Goal: Task Accomplishment & Management: Use online tool/utility

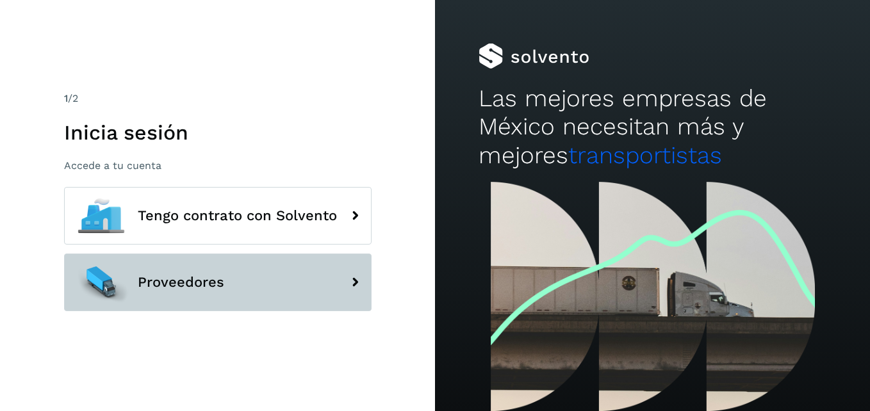
click at [270, 299] on button "Proveedores" at bounding box center [217, 283] width 307 height 58
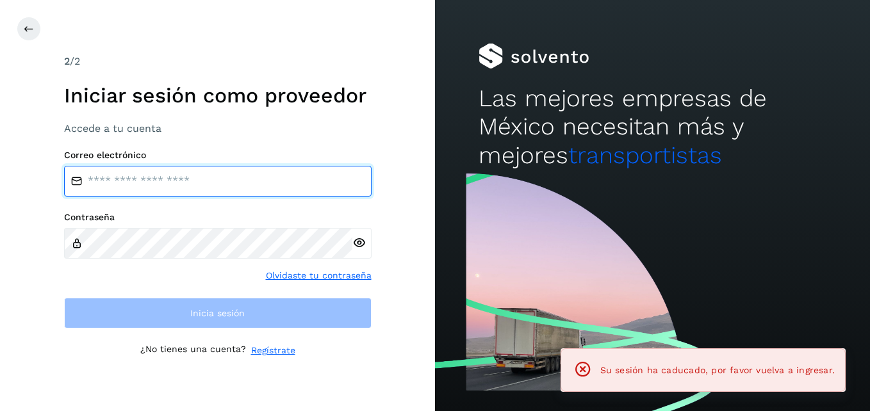
type input "**********"
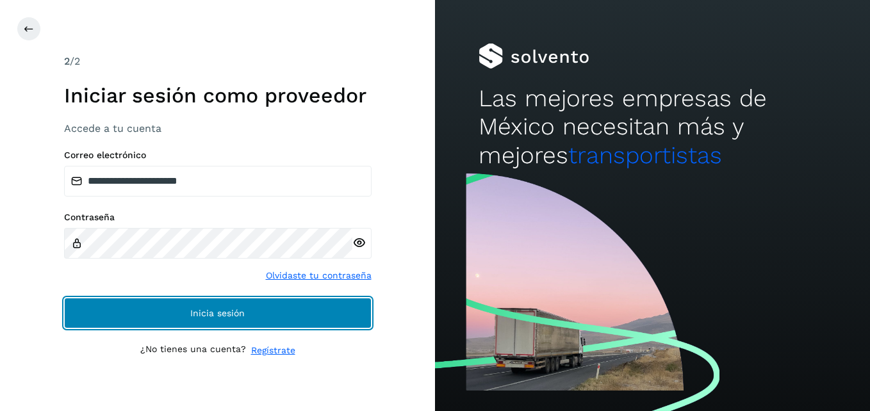
click at [265, 309] on button "Inicia sesión" at bounding box center [217, 313] width 307 height 31
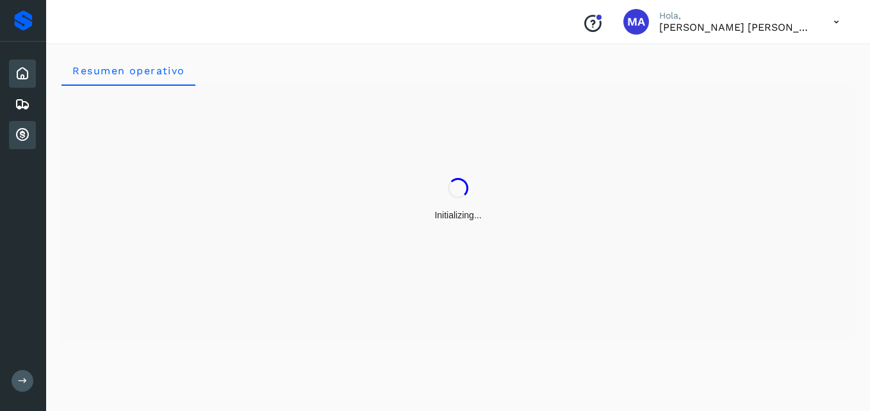
click at [28, 134] on icon at bounding box center [22, 134] width 15 height 15
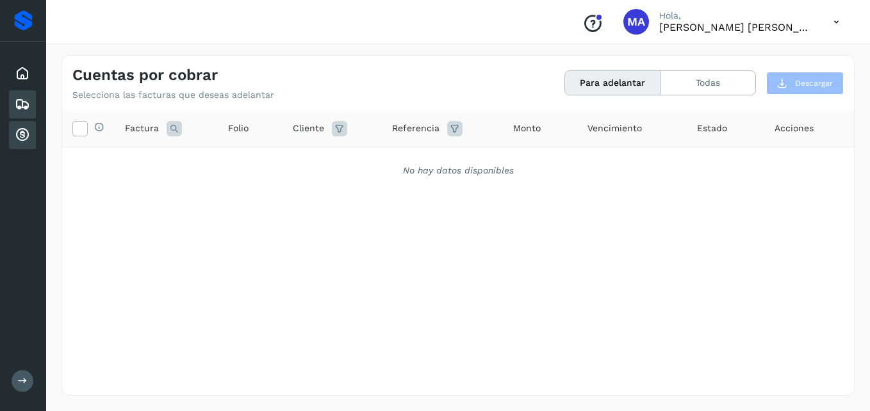
click at [19, 93] on div "Embarques" at bounding box center [22, 104] width 27 height 28
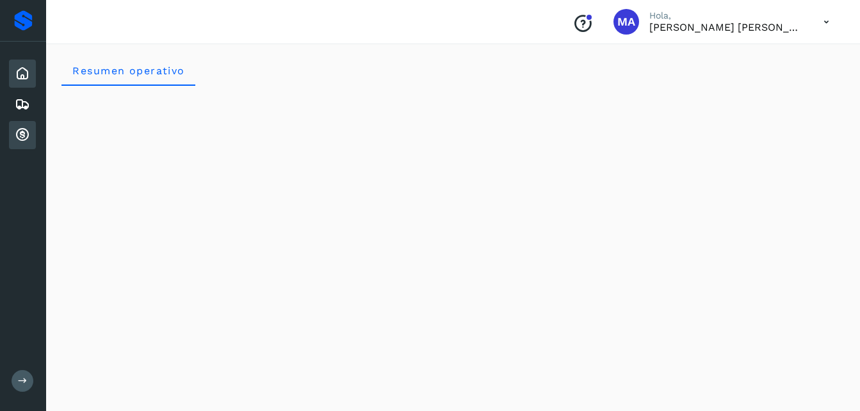
click at [16, 128] on icon at bounding box center [22, 134] width 15 height 15
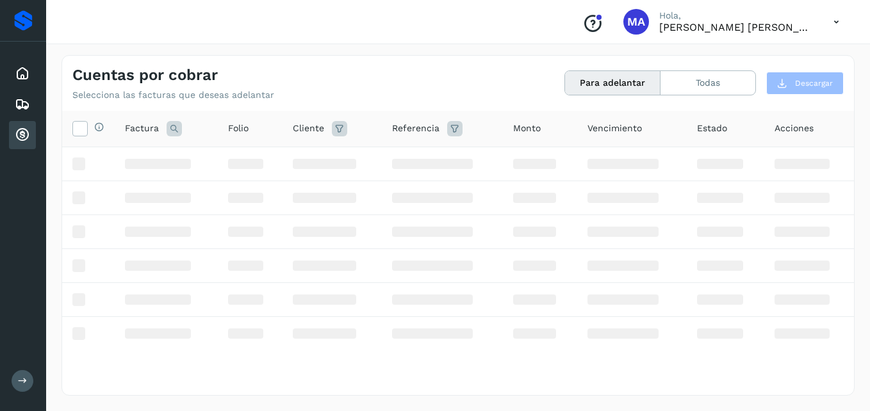
click at [22, 127] on icon at bounding box center [22, 134] width 15 height 15
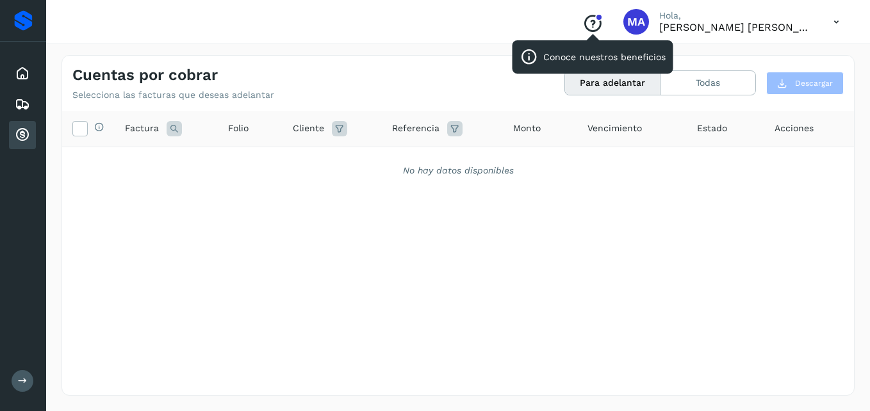
click at [591, 20] on icon "Conoce nuestros beneficios" at bounding box center [592, 23] width 20 height 20
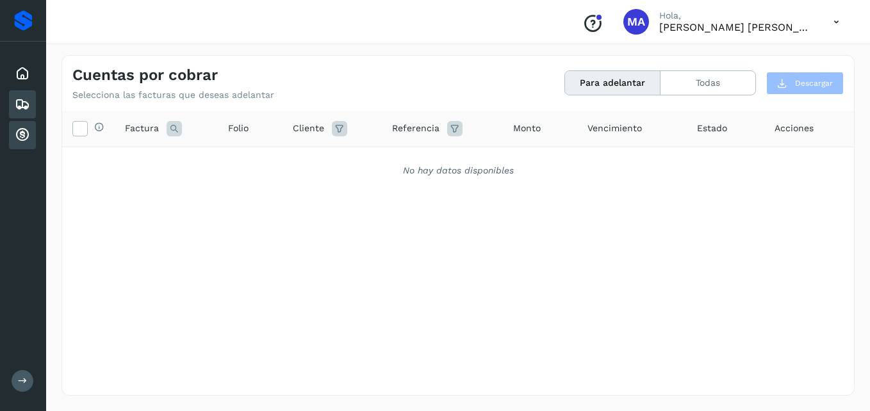
click at [19, 112] on div "Embarques" at bounding box center [22, 104] width 27 height 28
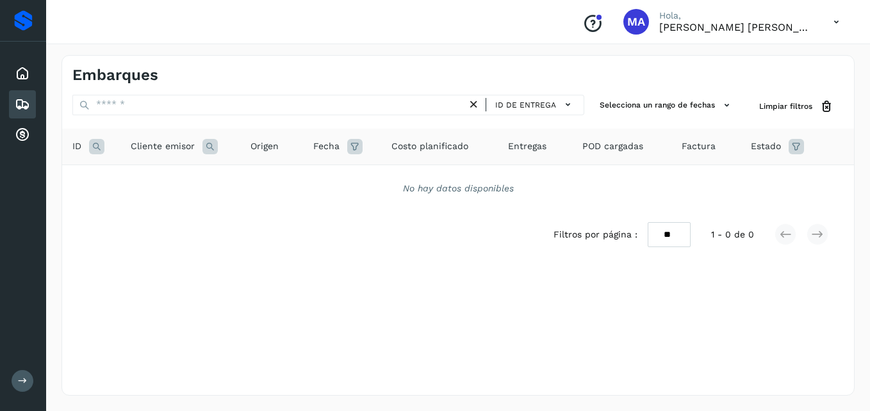
click at [583, 26] on icon "Conoce nuestros beneficios" at bounding box center [592, 23] width 20 height 20
click at [673, 32] on p "[PERSON_NAME] [PERSON_NAME]" at bounding box center [736, 27] width 154 height 12
click at [841, 29] on icon at bounding box center [836, 22] width 26 height 26
click at [560, 112] on div at bounding box center [435, 205] width 870 height 411
click at [690, 32] on p "[PERSON_NAME] [PERSON_NAME]" at bounding box center [736, 27] width 154 height 12
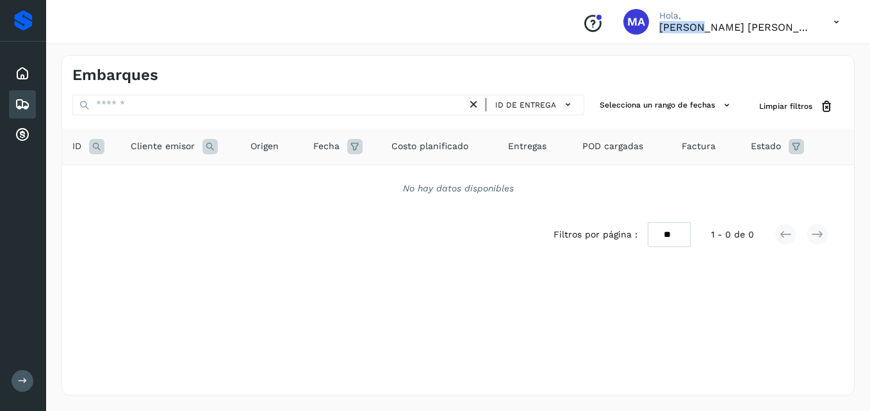
click at [690, 32] on p "[PERSON_NAME] [PERSON_NAME]" at bounding box center [736, 27] width 154 height 12
drag, startPoint x: 690, startPoint y: 32, endPoint x: 706, endPoint y: 107, distance: 76.5
click at [706, 107] on button "Selecciona un rango de fechas" at bounding box center [666, 105] width 144 height 21
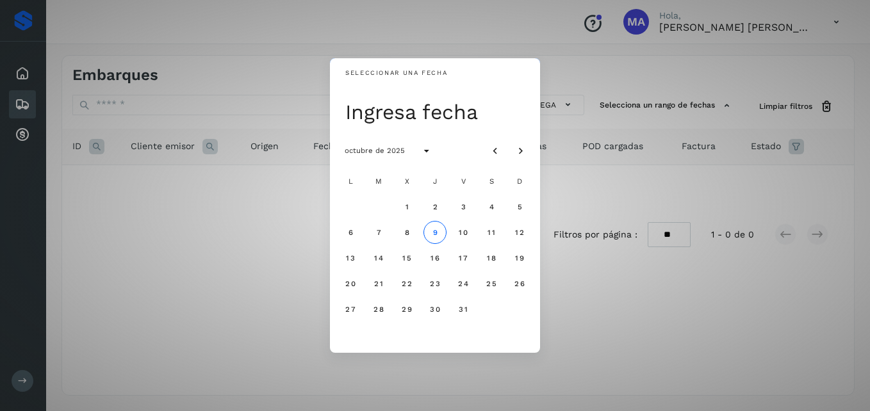
click at [97, 134] on div "Seleccionar una fecha Ingresa fecha octubre de 2025 L M X J V S D 1 2 3 4 5 6 7…" at bounding box center [435, 205] width 870 height 411
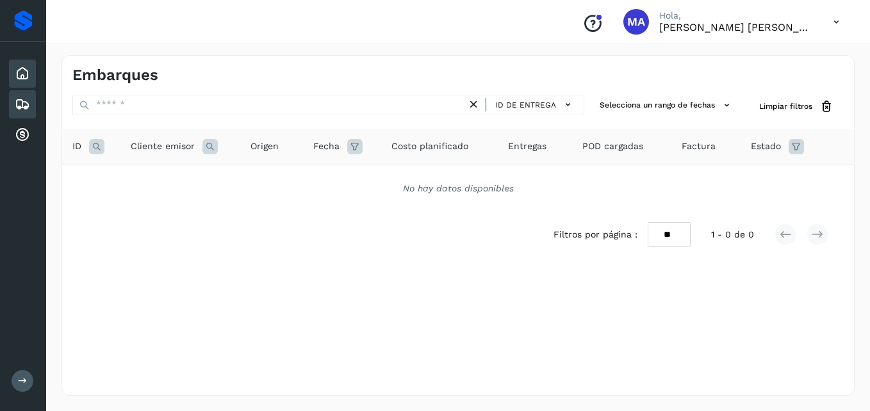
click at [24, 72] on icon at bounding box center [22, 73] width 15 height 15
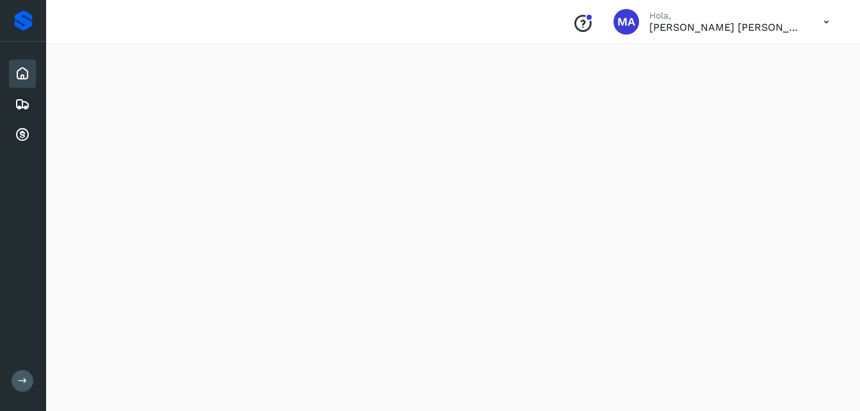
scroll to position [211, 0]
click at [19, 26] on div "Proveedores" at bounding box center [23, 20] width 19 height 20
click at [19, 382] on icon at bounding box center [23, 381] width 10 height 10
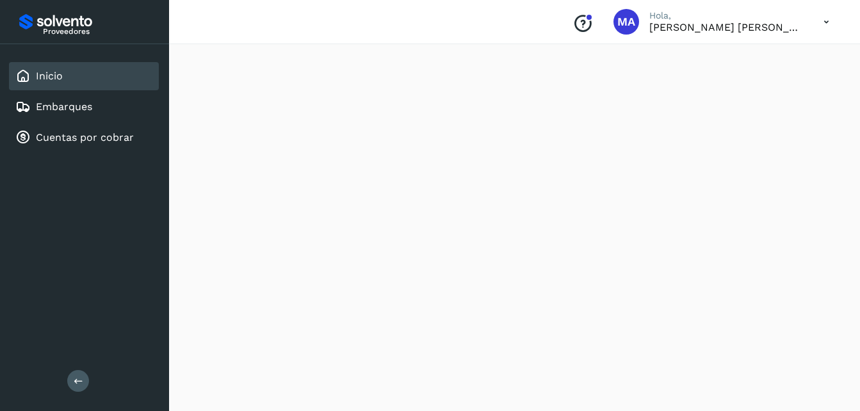
scroll to position [1219, 0]
